Goal: Navigation & Orientation: Find specific page/section

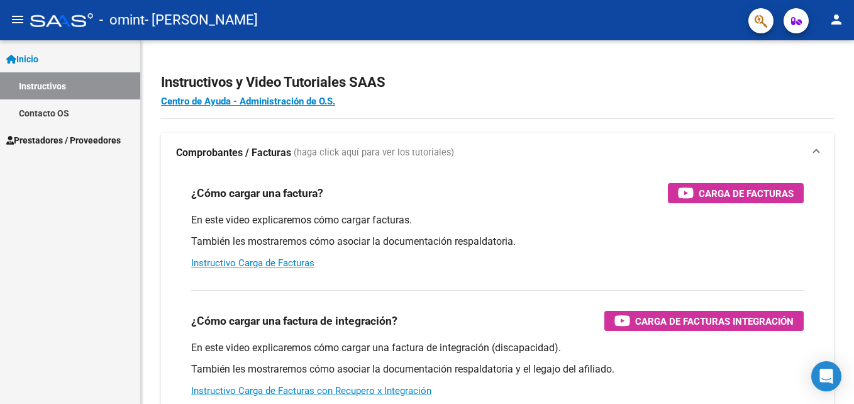
click at [56, 136] on span "Prestadores / Proveedores" at bounding box center [63, 140] width 114 height 14
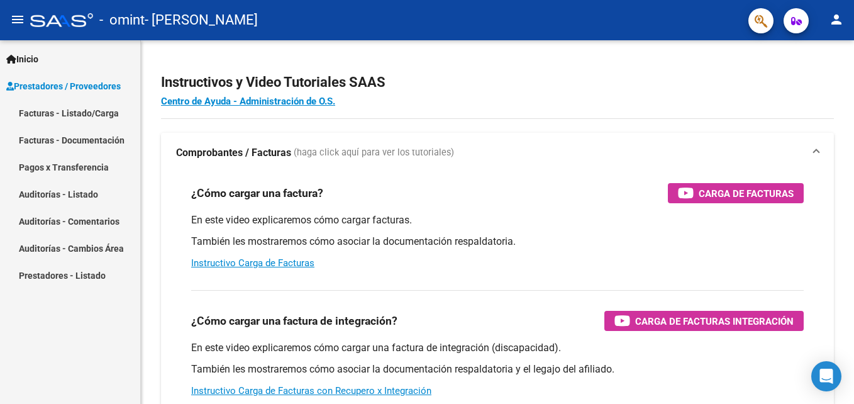
click at [80, 116] on link "Facturas - Listado/Carga" at bounding box center [70, 112] width 140 height 27
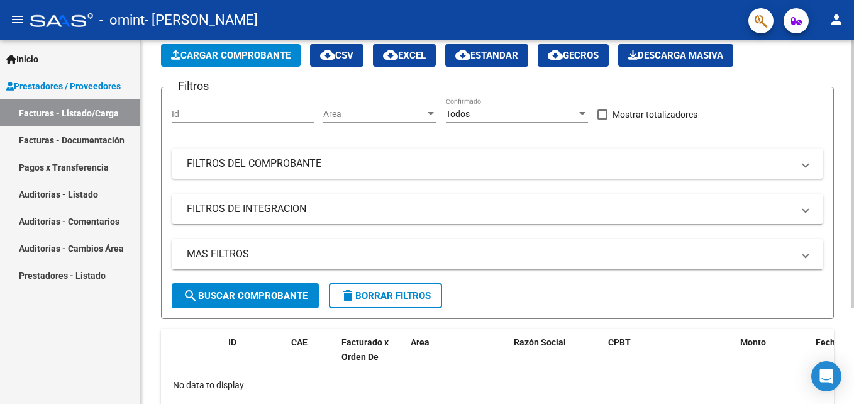
scroll to position [6, 0]
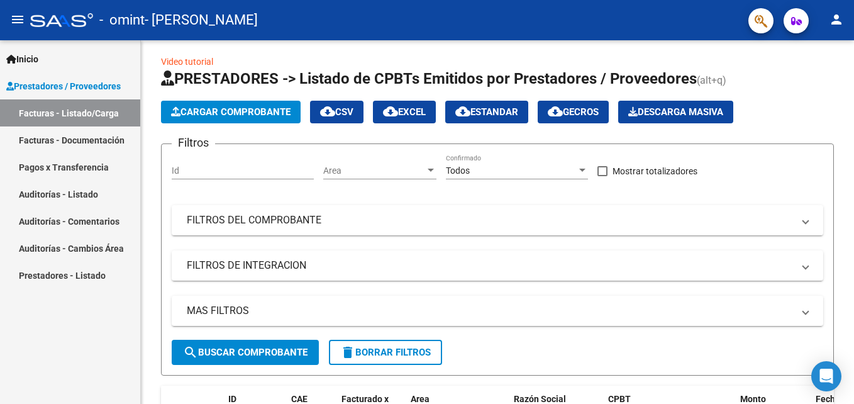
click at [111, 135] on link "Facturas - Documentación" at bounding box center [70, 139] width 140 height 27
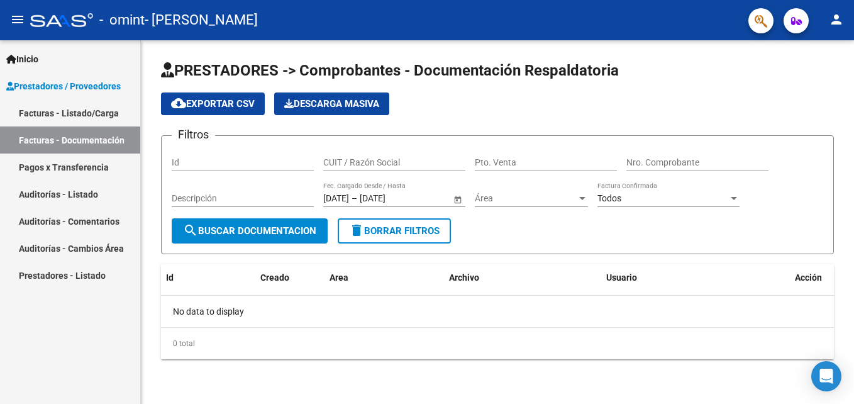
click at [97, 169] on link "Pagos x Transferencia" at bounding box center [70, 166] width 140 height 27
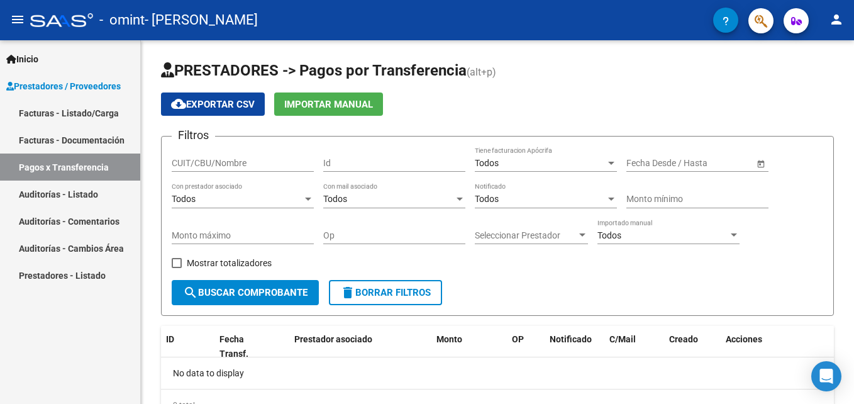
click at [839, 25] on mat-icon "person" at bounding box center [836, 19] width 15 height 15
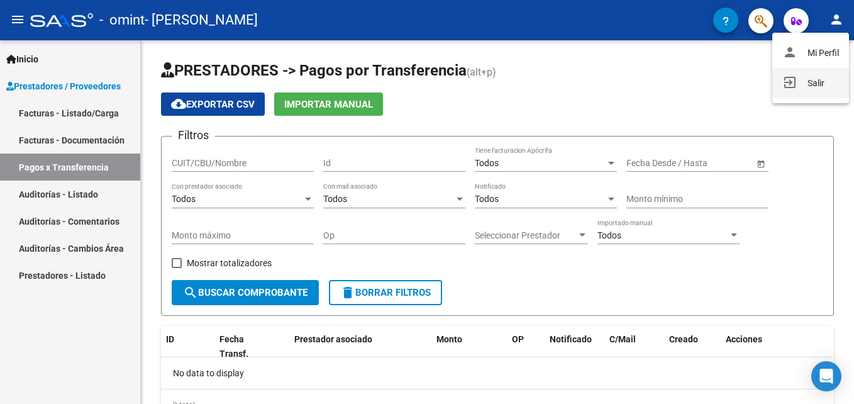
click at [823, 75] on button "exit_to_app Salir" at bounding box center [810, 83] width 77 height 30
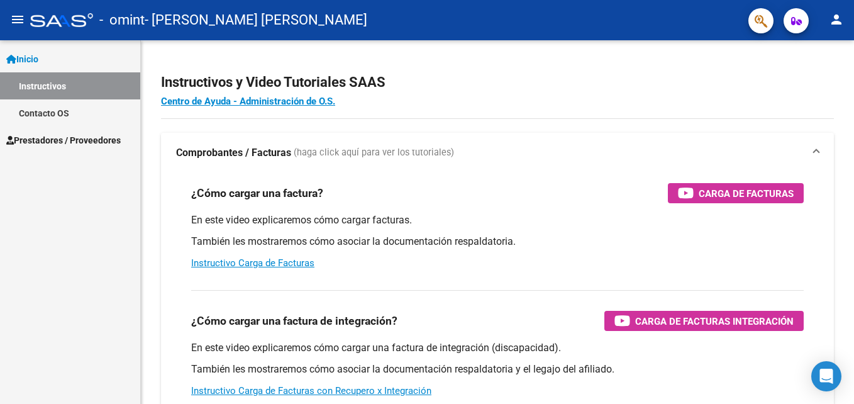
click at [72, 135] on span "Prestadores / Proveedores" at bounding box center [63, 140] width 114 height 14
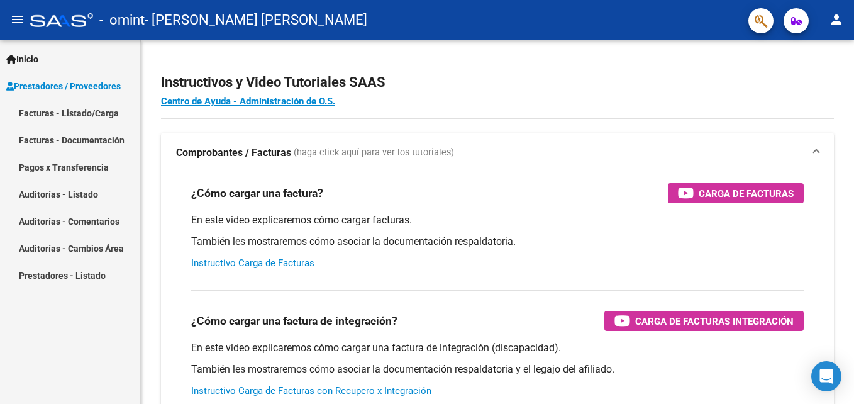
click at [78, 116] on link "Facturas - Listado/Carga" at bounding box center [70, 112] width 140 height 27
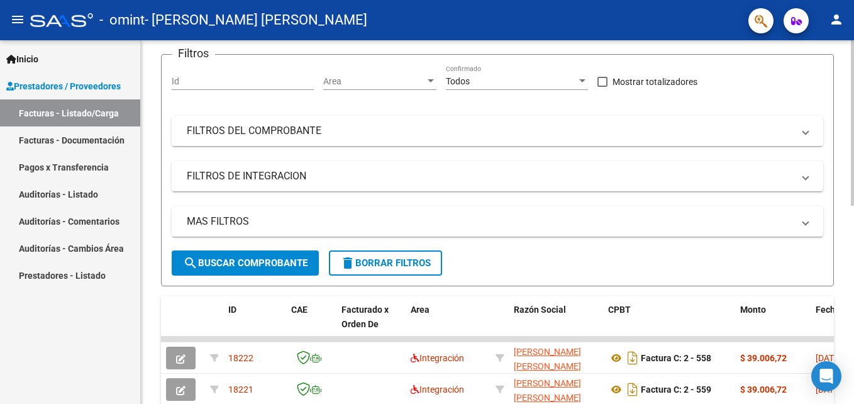
scroll to position [252, 0]
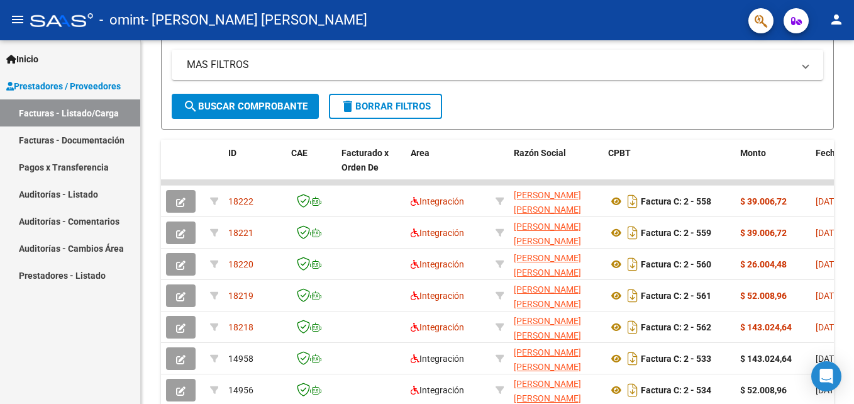
click at [89, 143] on link "Facturas - Documentación" at bounding box center [70, 139] width 140 height 27
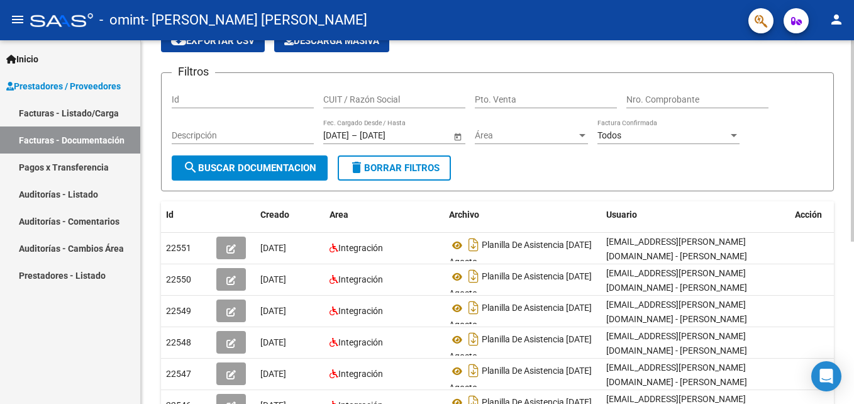
scroll to position [126, 0]
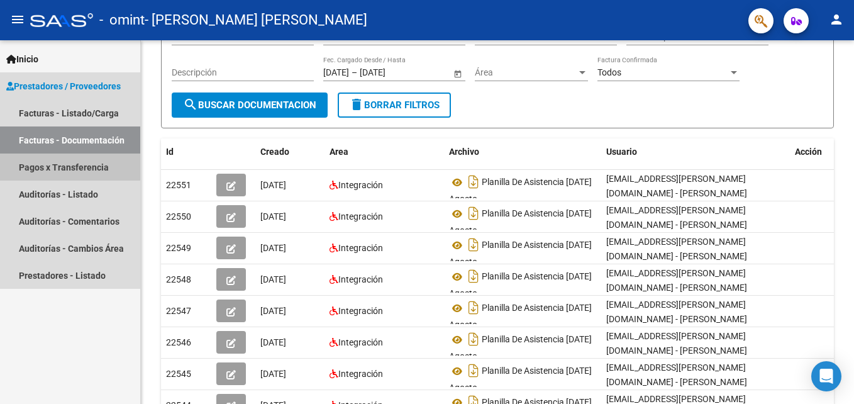
click at [99, 169] on link "Pagos x Transferencia" at bounding box center [70, 166] width 140 height 27
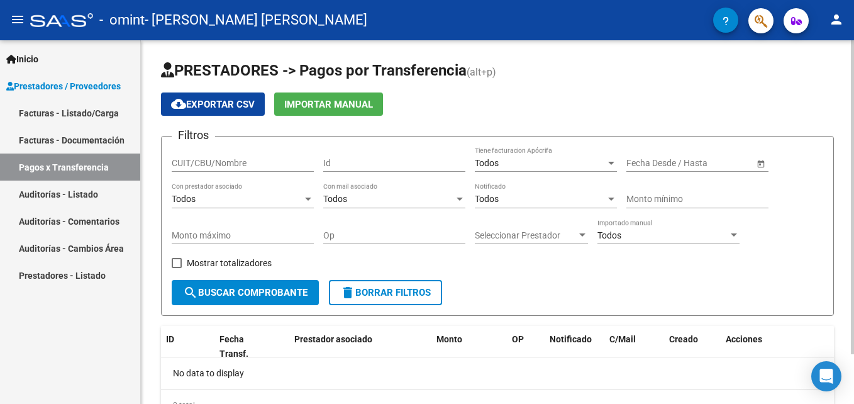
scroll to position [57, 0]
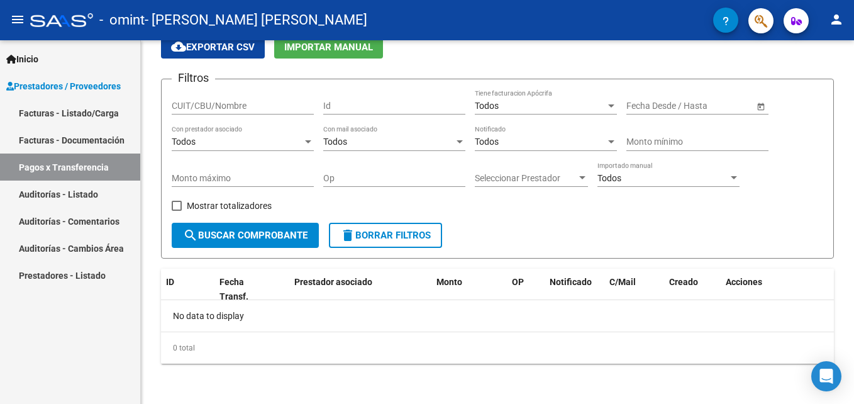
click at [95, 189] on link "Auditorías - Listado" at bounding box center [70, 193] width 140 height 27
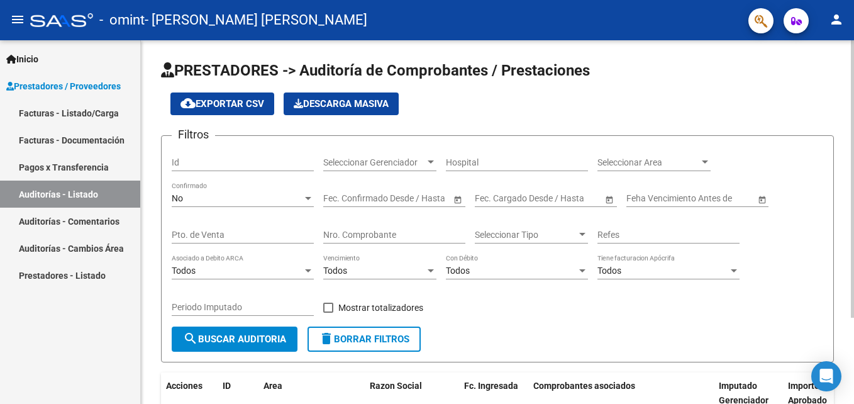
scroll to position [113, 0]
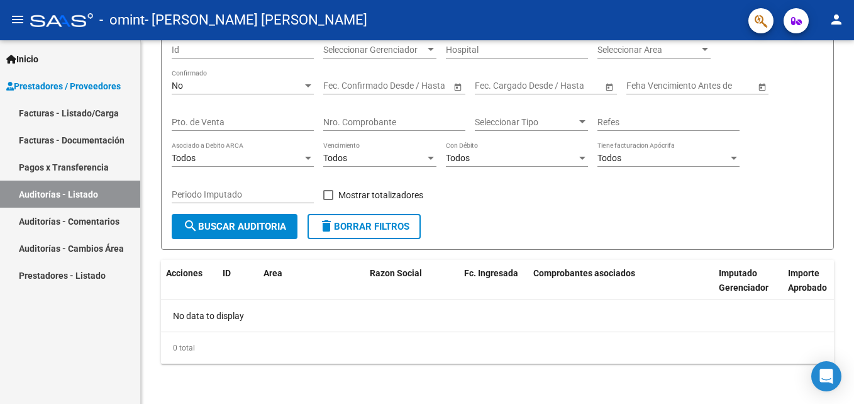
click at [105, 225] on link "Auditorías - Comentarios" at bounding box center [70, 221] width 140 height 27
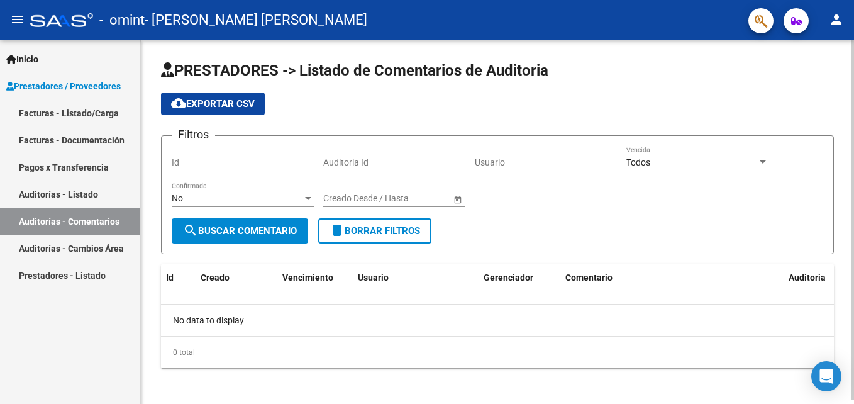
scroll to position [4, 0]
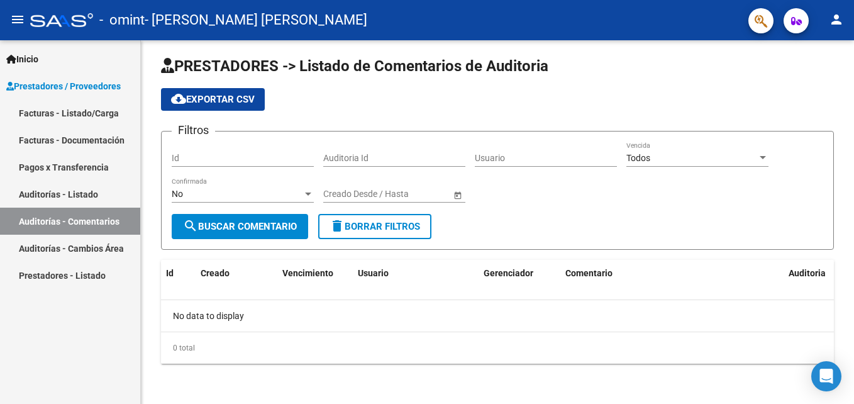
click at [106, 240] on link "Auditorías - Cambios Área" at bounding box center [70, 248] width 140 height 27
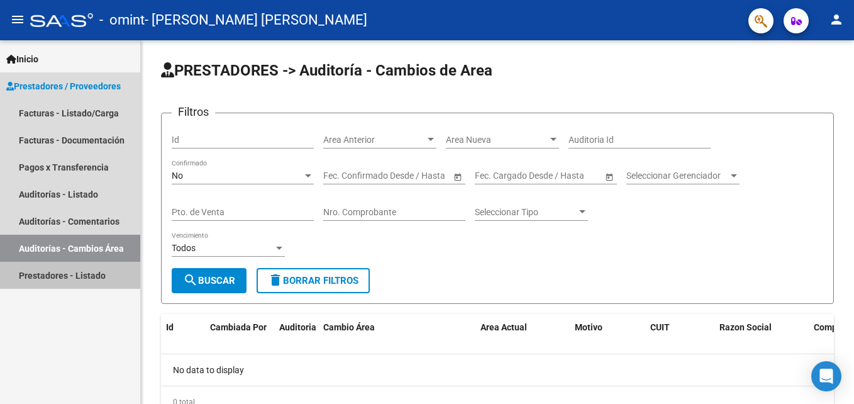
click at [113, 267] on link "Prestadores - Listado" at bounding box center [70, 275] width 140 height 27
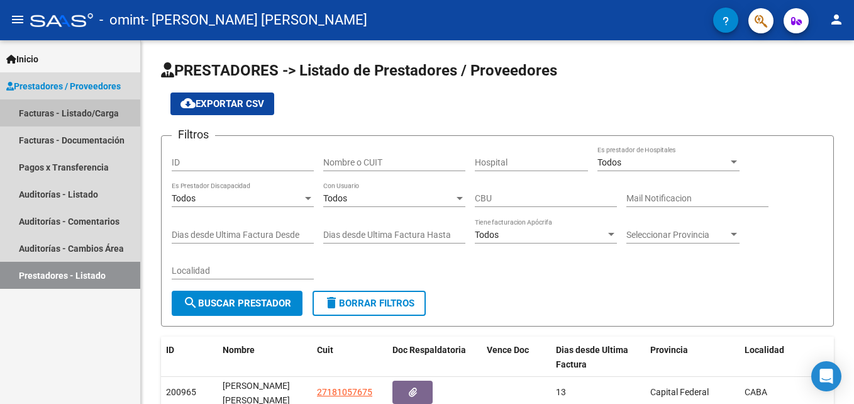
click at [68, 113] on link "Facturas - Listado/Carga" at bounding box center [70, 112] width 140 height 27
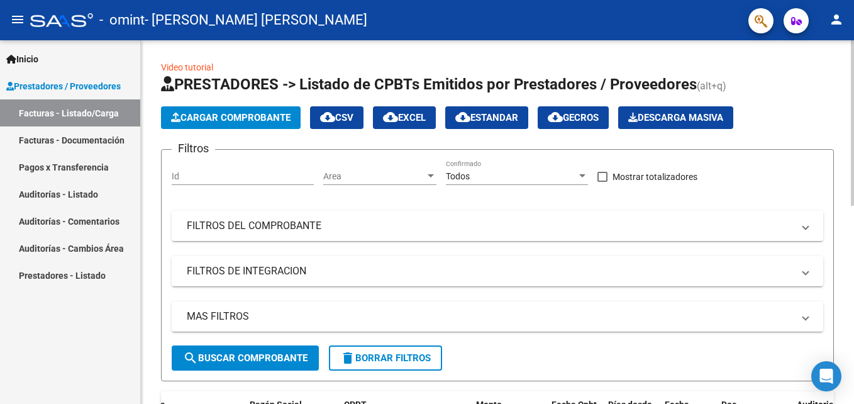
scroll to position [63, 0]
